Goal: Navigation & Orientation: Find specific page/section

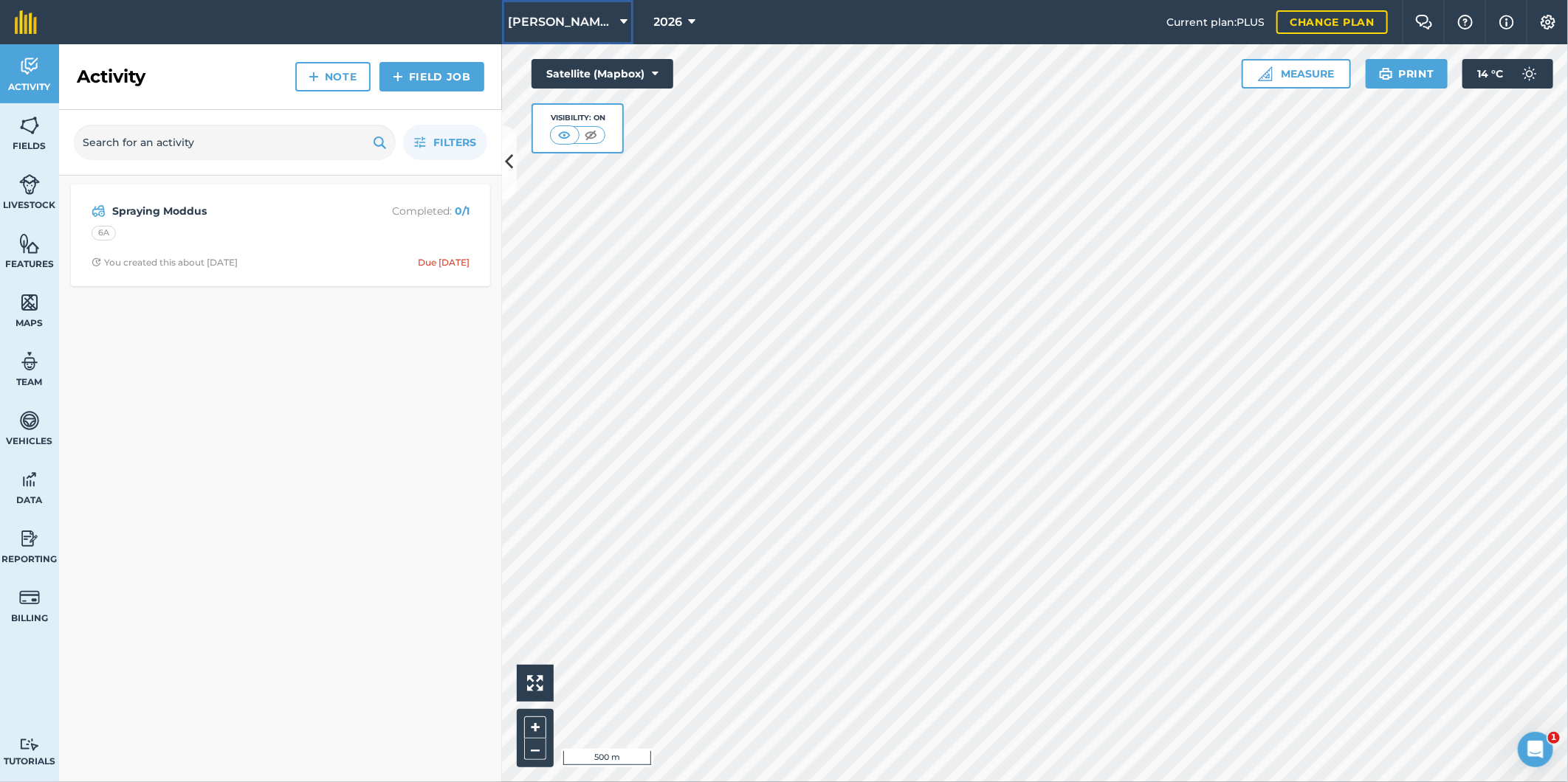
click at [620, 17] on icon at bounding box center [623, 22] width 7 height 18
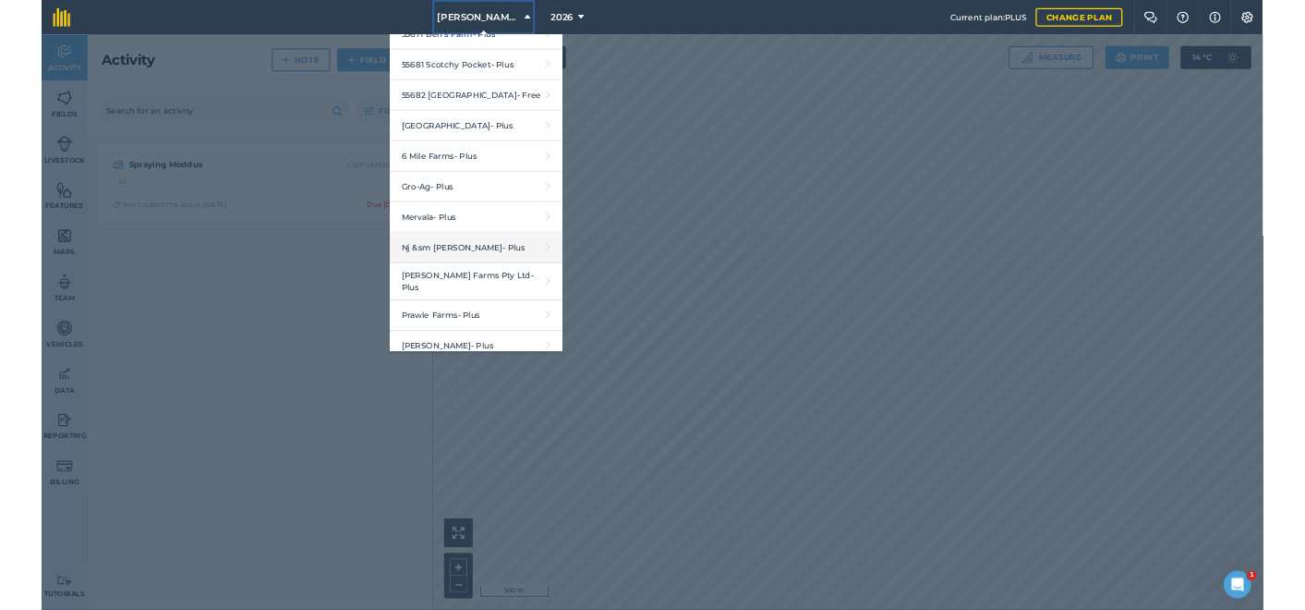
scroll to position [379, 0]
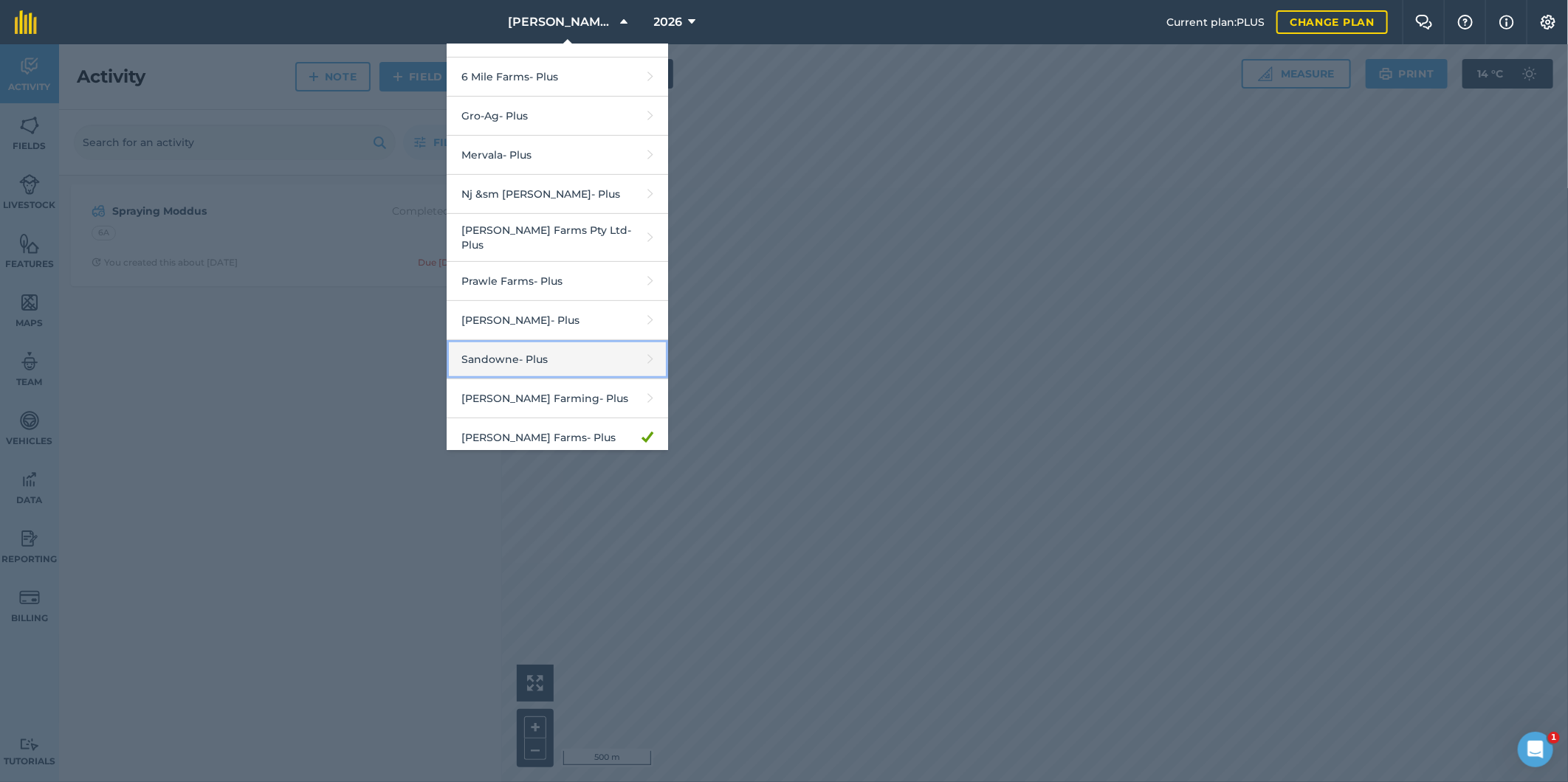
click at [509, 356] on link "Sandowne - Plus" at bounding box center [557, 359] width 221 height 39
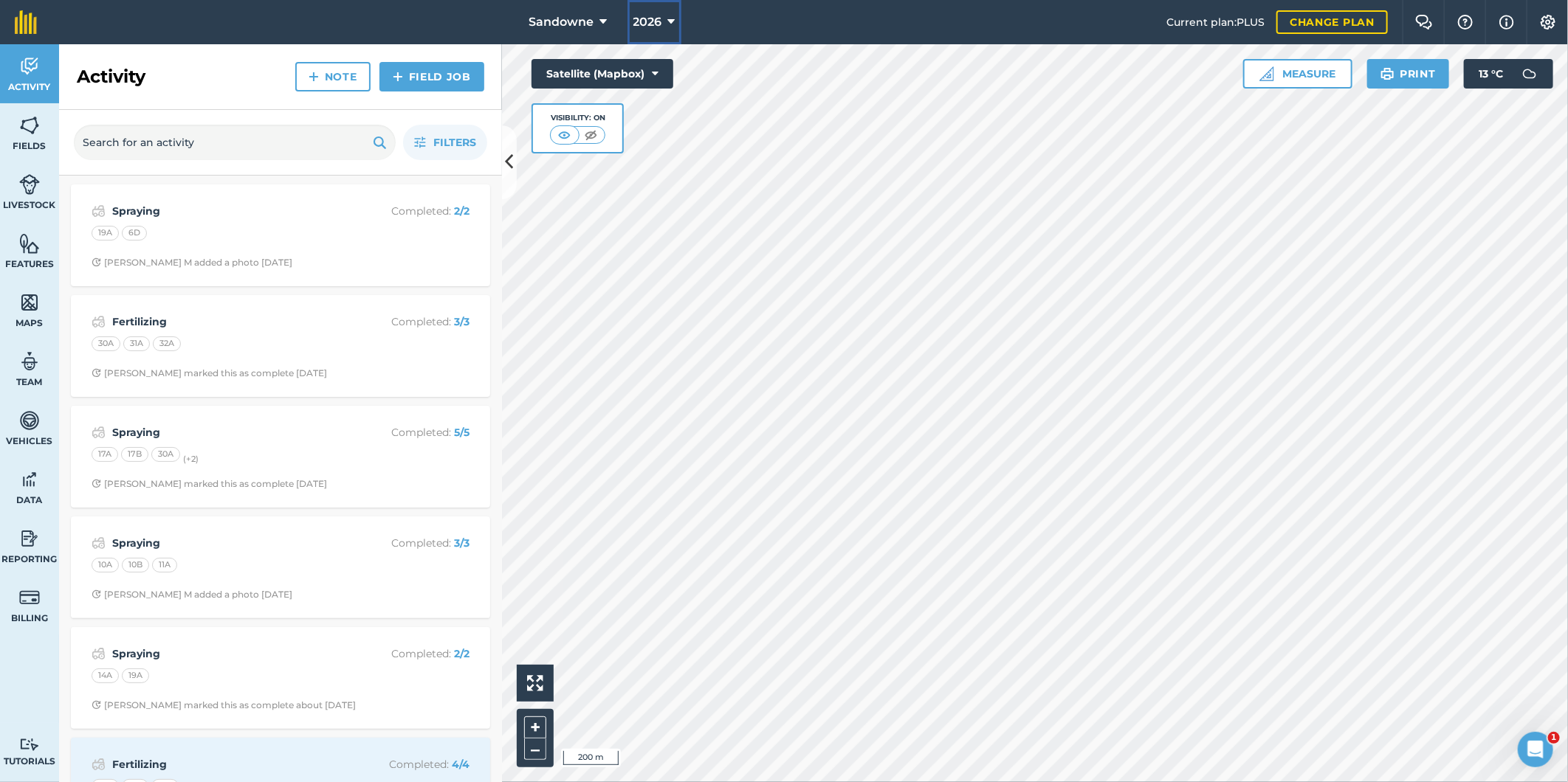
click at [673, 18] on icon at bounding box center [671, 22] width 7 height 18
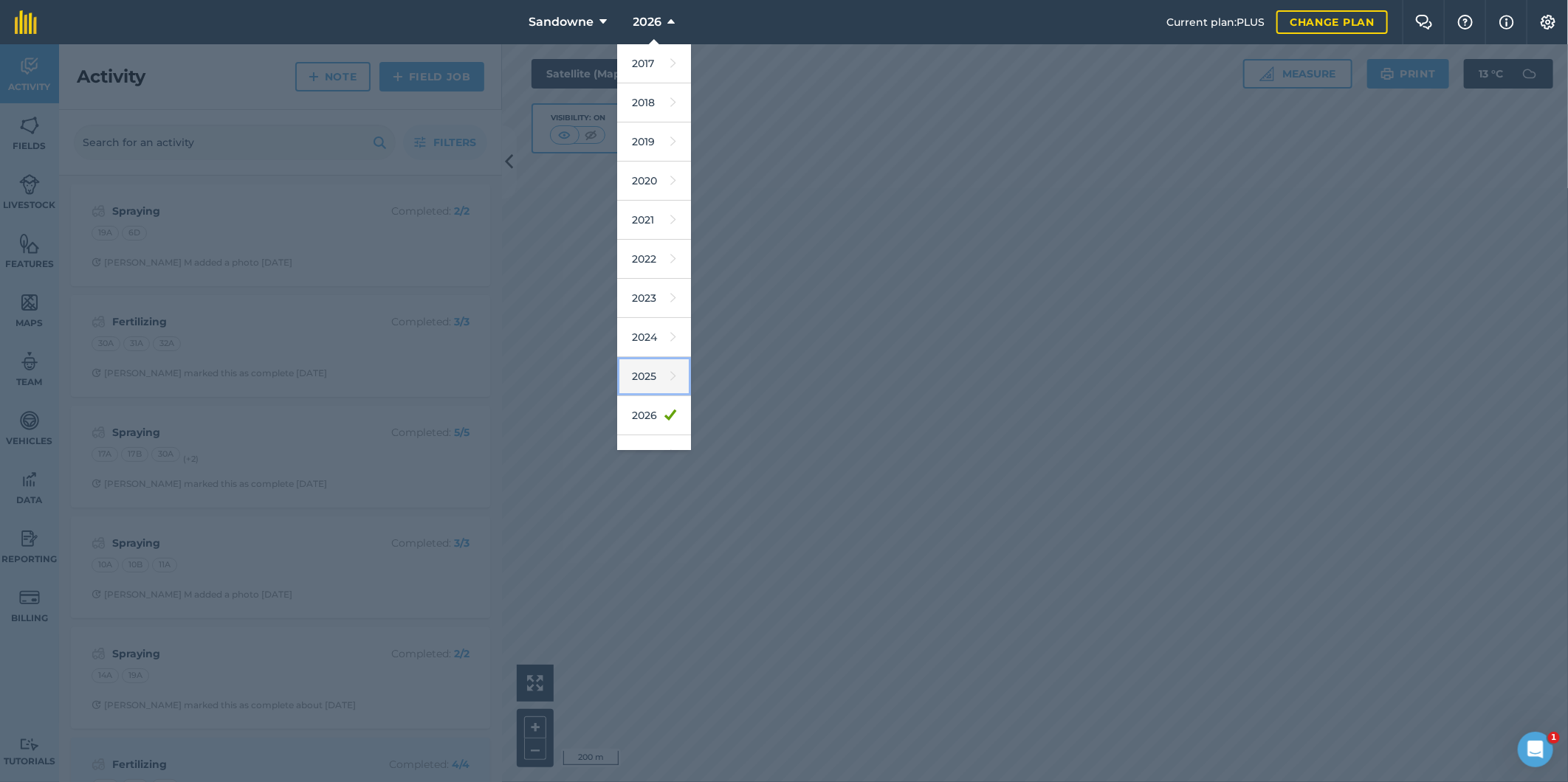
click at [635, 370] on link "2025" at bounding box center [654, 376] width 74 height 39
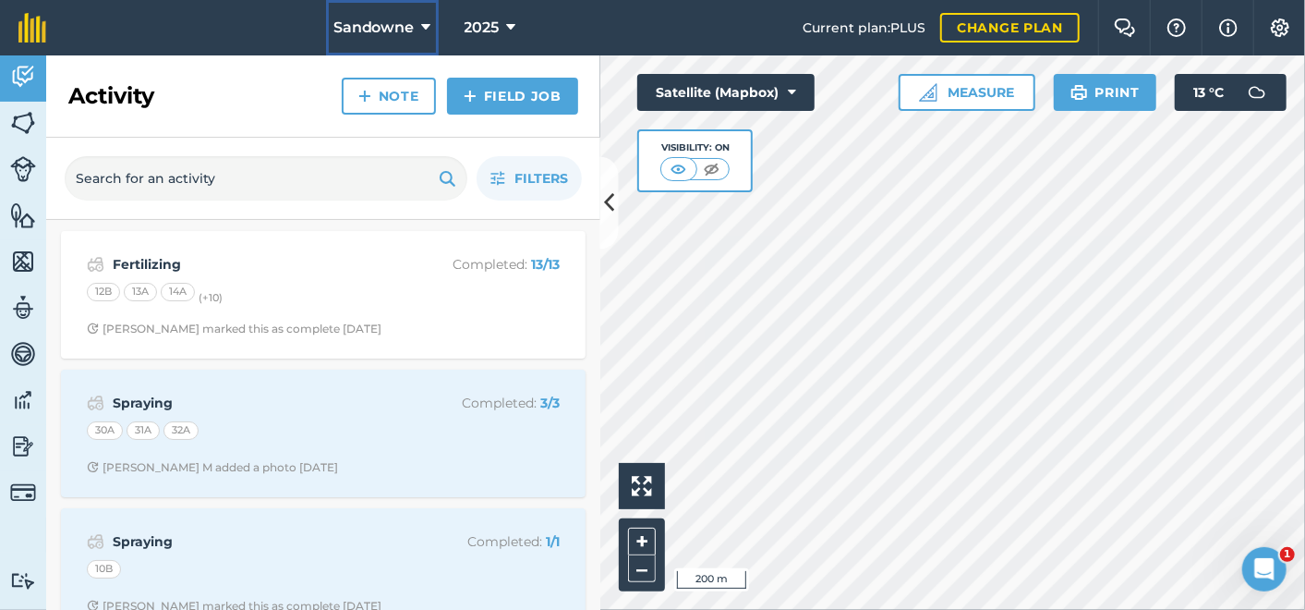
click at [425, 26] on icon at bounding box center [426, 28] width 9 height 22
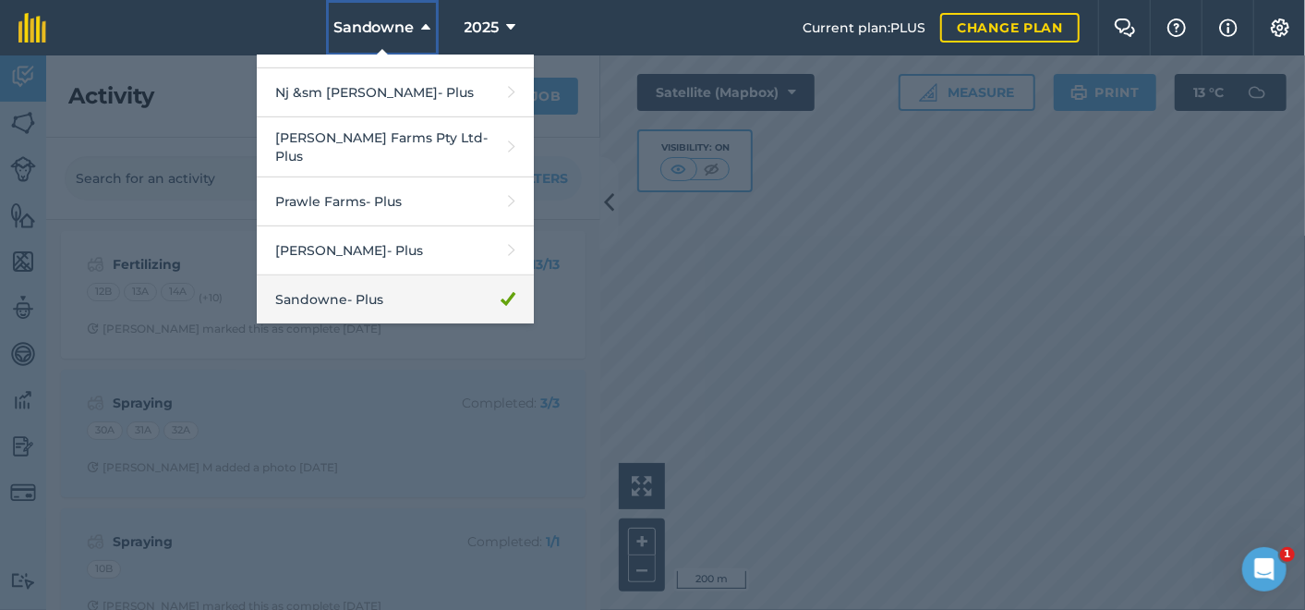
scroll to position [305, 0]
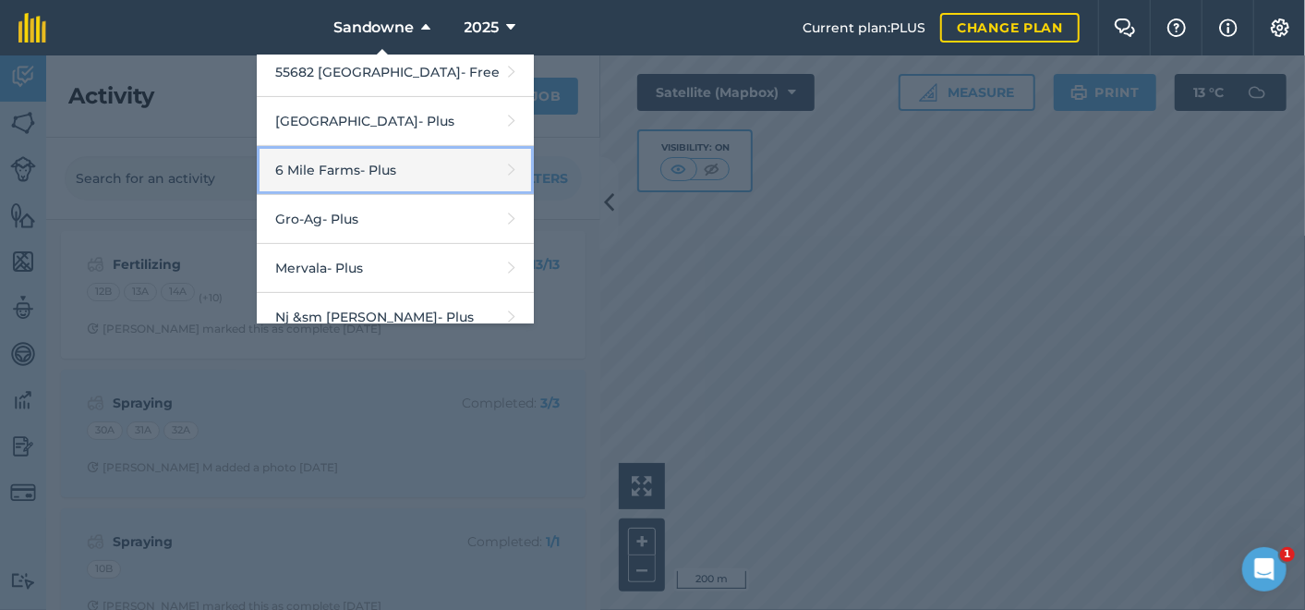
click at [353, 166] on link "6 Mile Farms - Plus" at bounding box center [395, 170] width 277 height 49
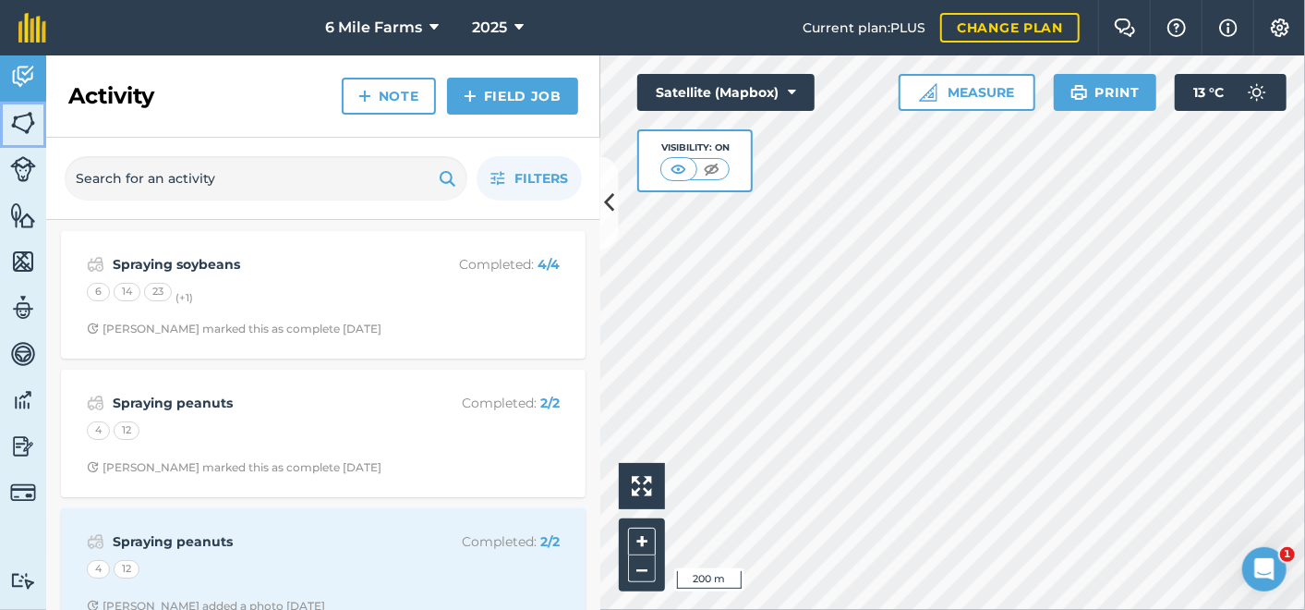
click at [22, 121] on img at bounding box center [23, 123] width 26 height 28
